Goal: Information Seeking & Learning: Learn about a topic

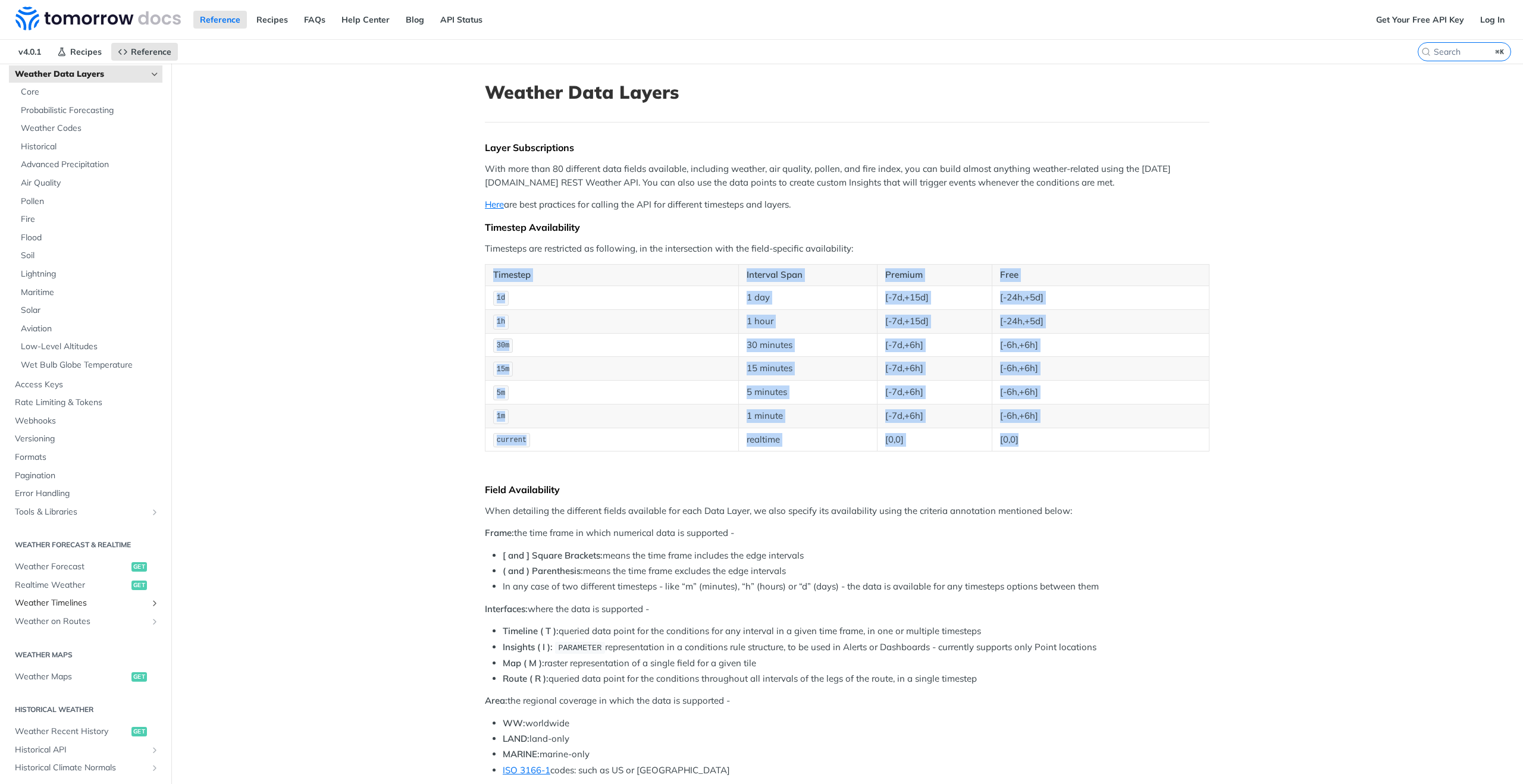
click at [79, 605] on span "Weather Timelines" at bounding box center [81, 603] width 132 height 12
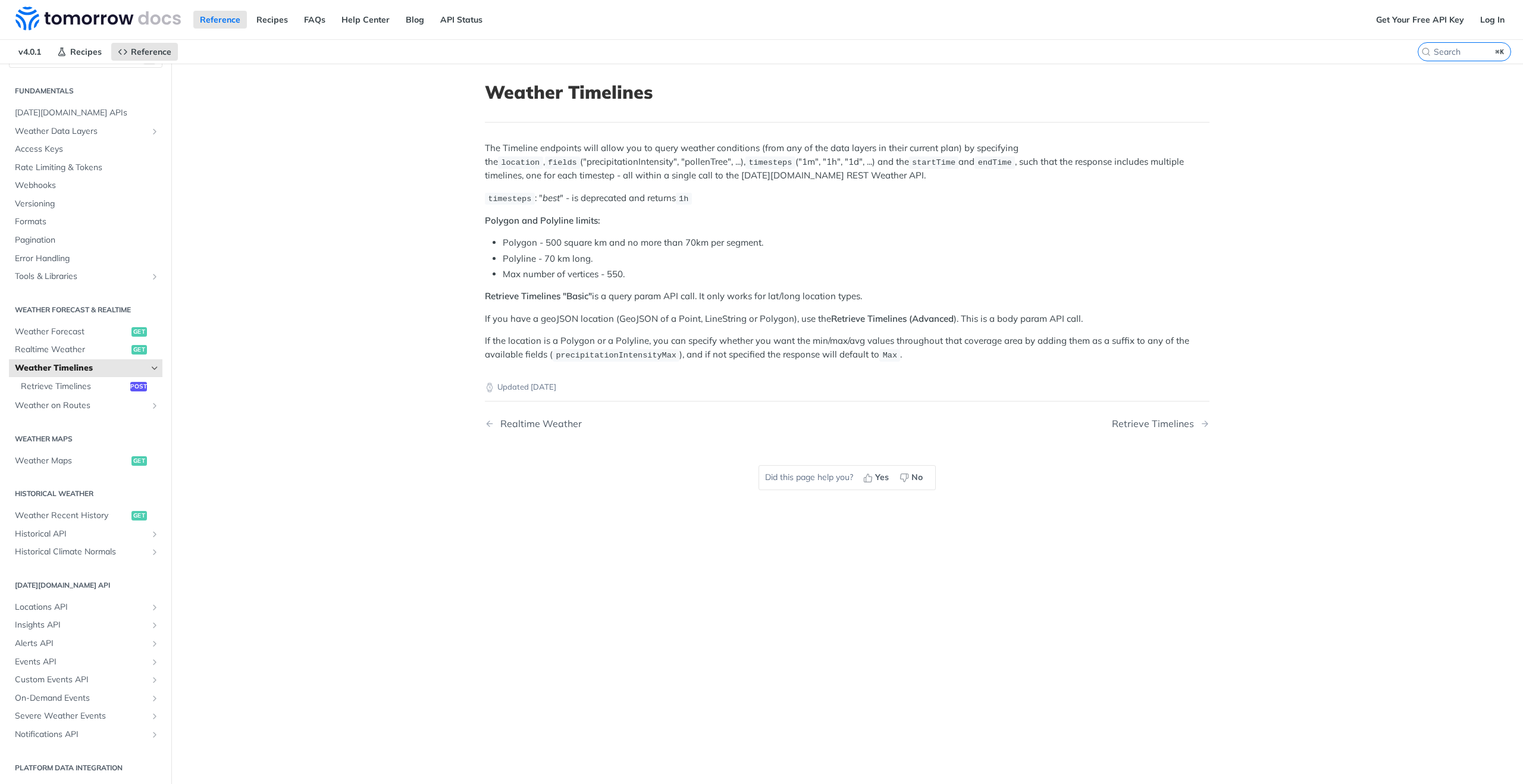
scroll to position [25, 0]
click at [74, 387] on span "Retrieve Timelines" at bounding box center [74, 386] width 107 height 12
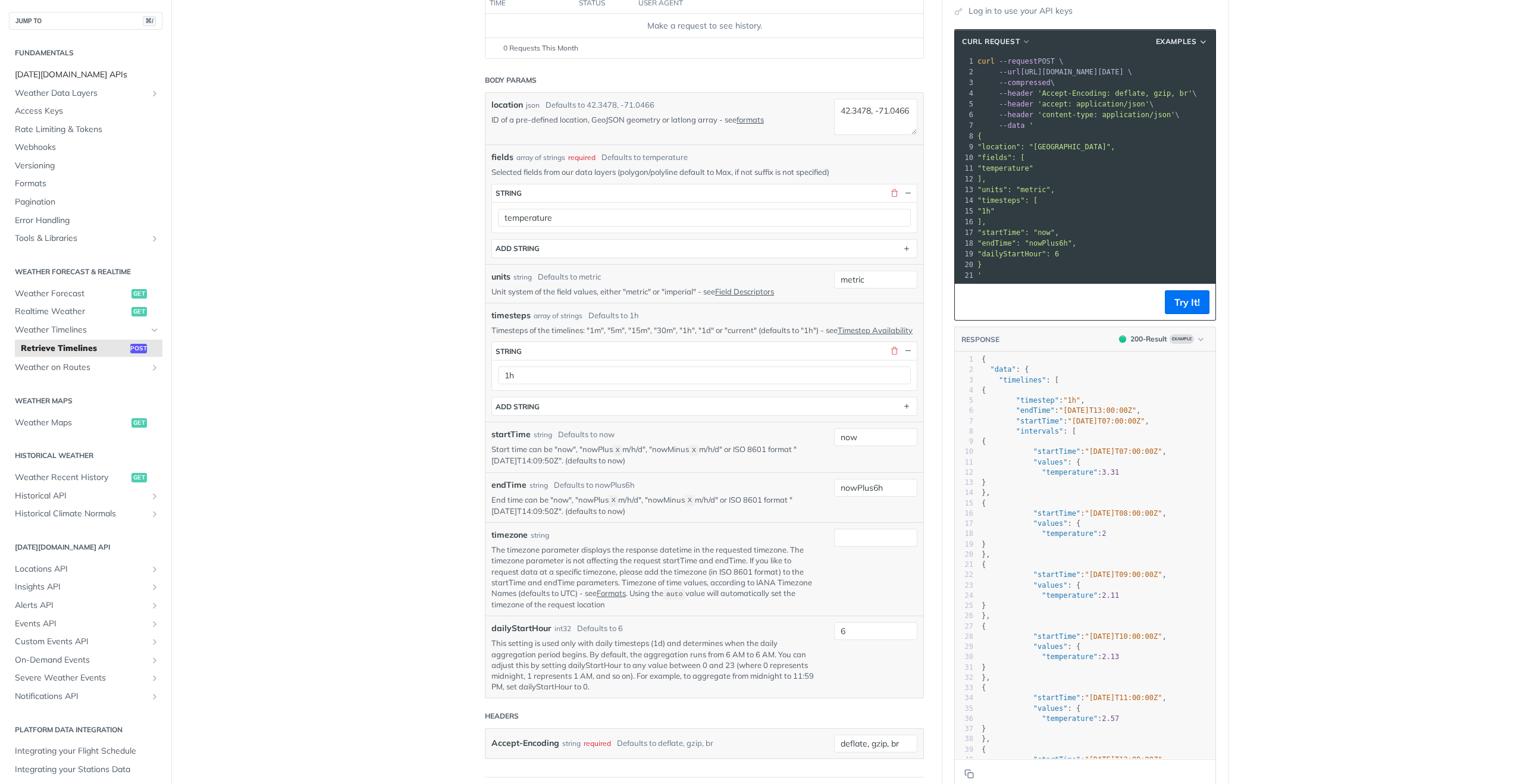
click at [66, 74] on span "[DATE][DOMAIN_NAME] APIs" at bounding box center [88, 74] width 145 height 12
